Goal: Check status: Check status

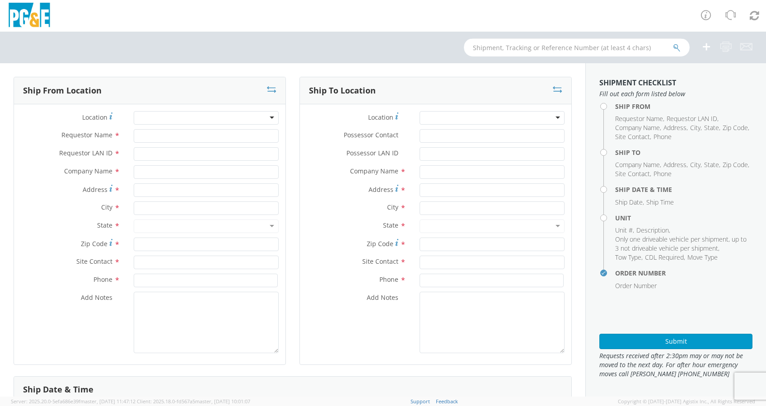
click at [491, 44] on input "text" at bounding box center [577, 47] width 226 height 18
select select "2041093"
type input "b42648"
click at [676, 47] on icon "submit" at bounding box center [677, 48] width 8 height 8
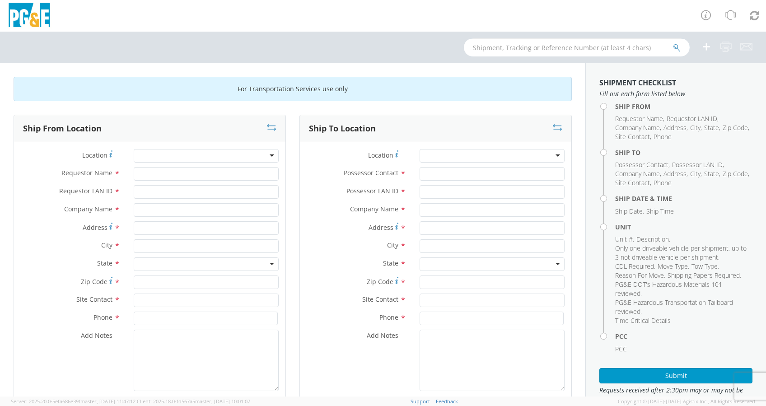
click at [517, 42] on input "text" at bounding box center [577, 47] width 226 height 18
type input "b42648"
click at [673, 43] on button "submit" at bounding box center [677, 48] width 8 height 11
